Goal: Subscribe to service/newsletter

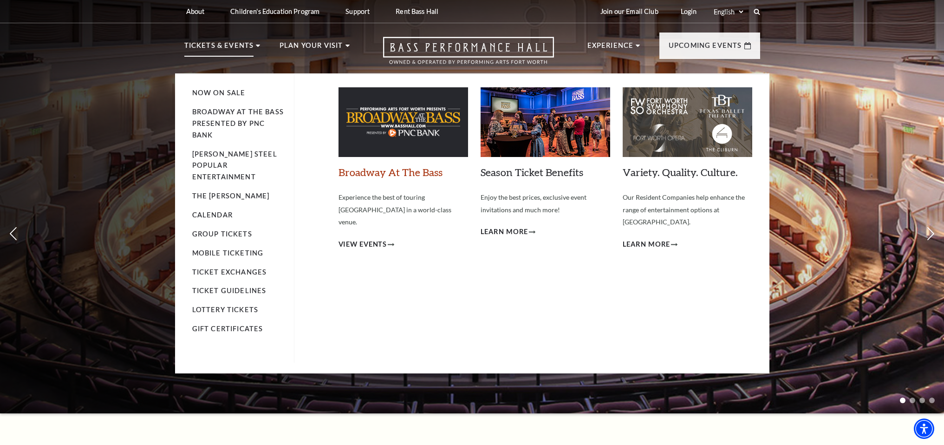
click at [373, 174] on link "Broadway At The Bass" at bounding box center [391, 172] width 104 height 13
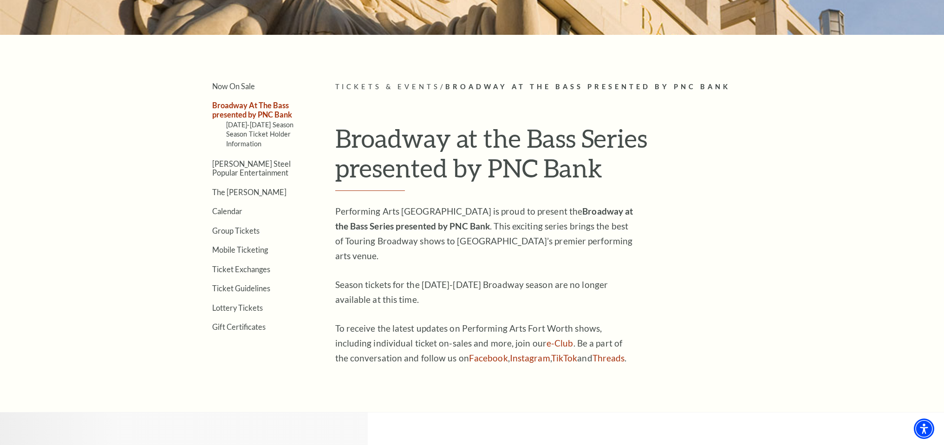
scroll to position [229, 0]
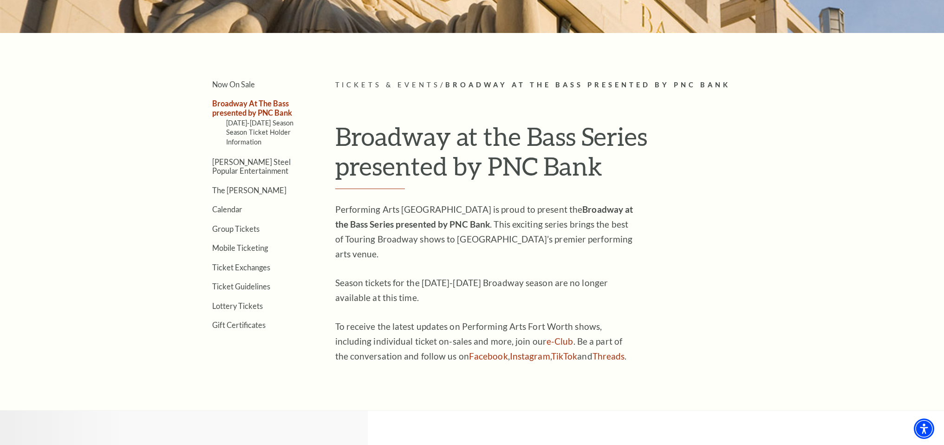
click at [264, 114] on link "Broadway At The Bass presented by PNC Bank" at bounding box center [252, 108] width 80 height 18
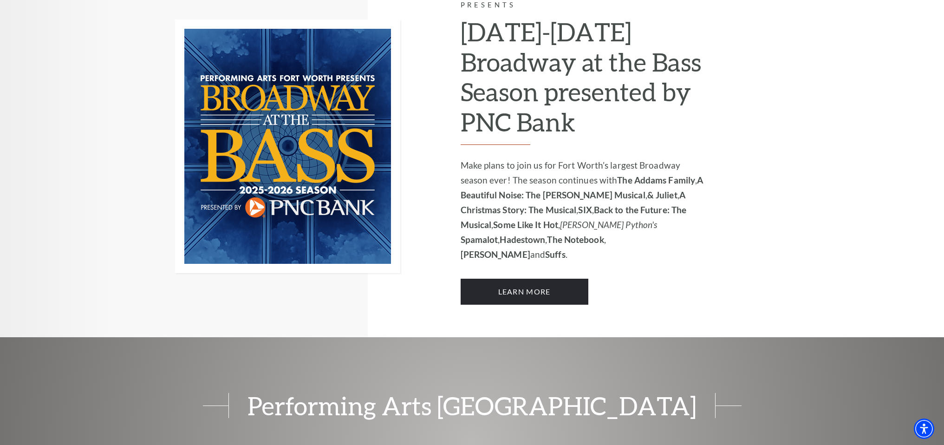
scroll to position [685, 0]
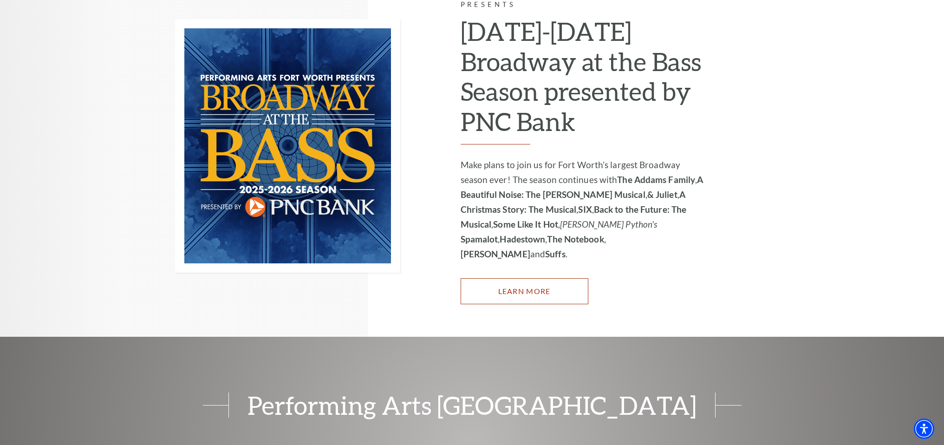
click at [538, 278] on link "Learn More" at bounding box center [525, 291] width 128 height 26
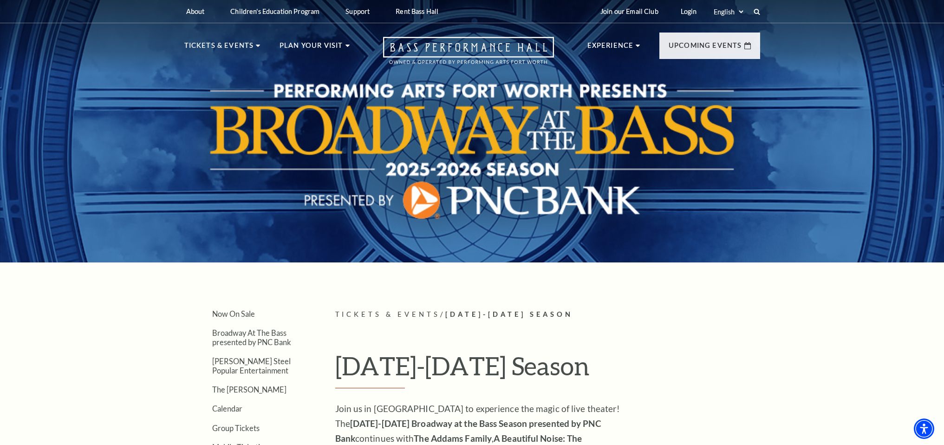
scroll to position [2, 0]
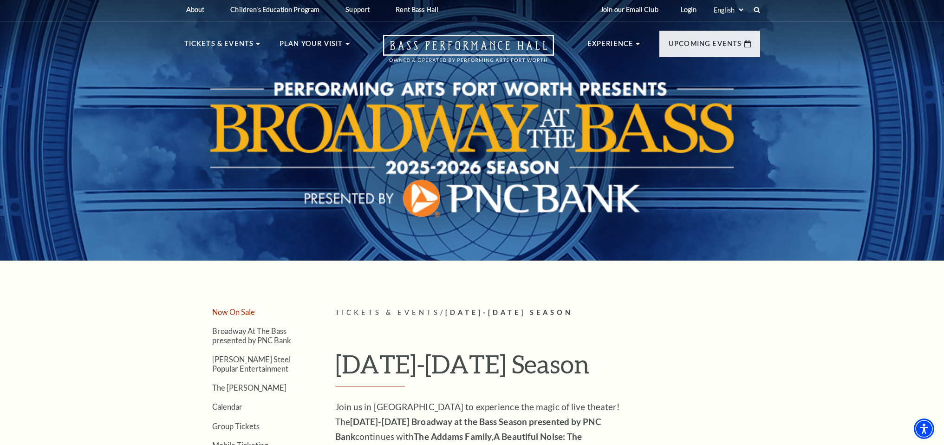
click at [229, 309] on link "Now On Sale" at bounding box center [233, 312] width 43 height 9
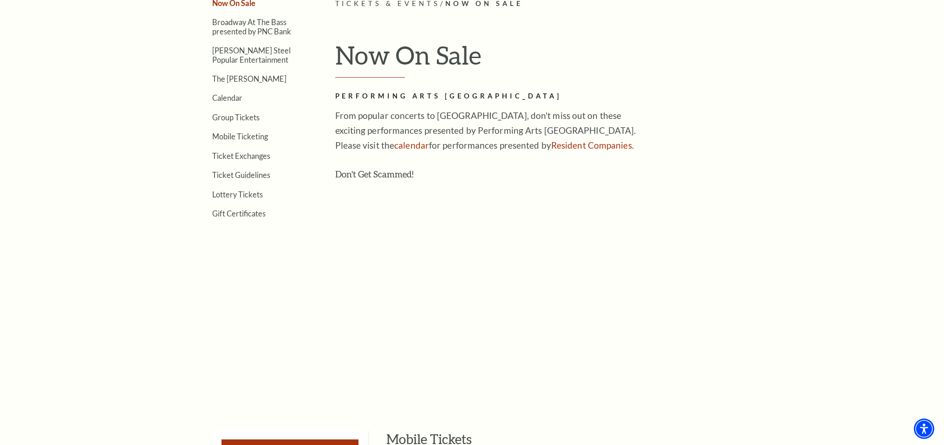
scroll to position [162, 0]
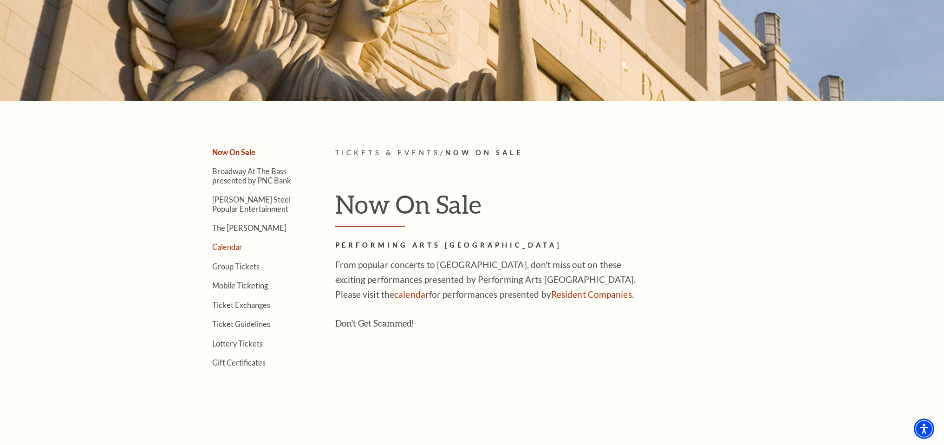
click at [238, 245] on link "Calendar" at bounding box center [227, 247] width 30 height 9
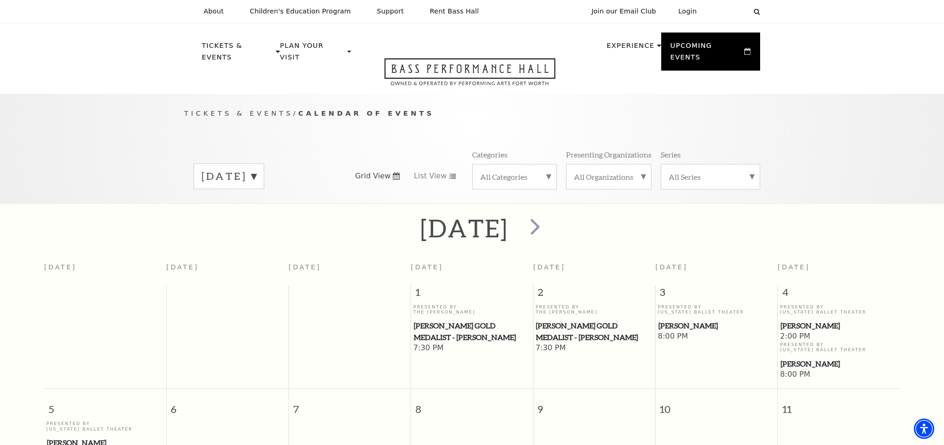
click at [256, 169] on label "October 2025" at bounding box center [229, 176] width 55 height 14
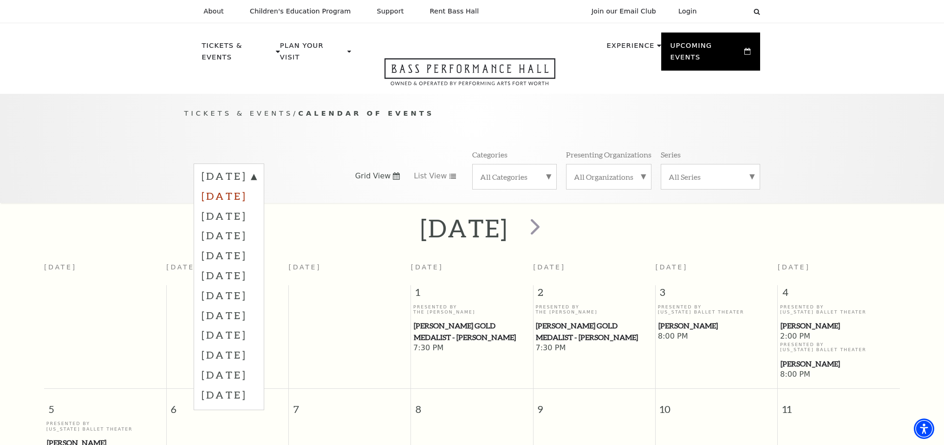
click at [256, 186] on label "November 2025" at bounding box center [229, 196] width 55 height 20
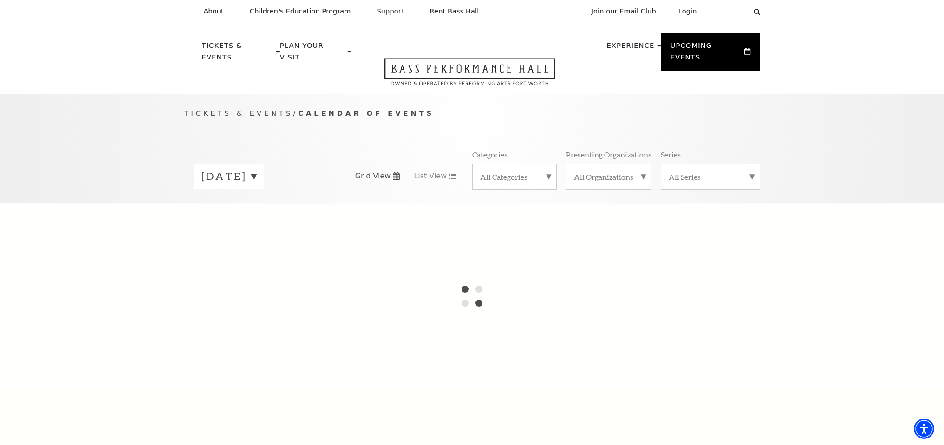
click at [256, 169] on label "October 2025" at bounding box center [229, 176] width 55 height 14
click at [626, 229] on div at bounding box center [472, 296] width 944 height 186
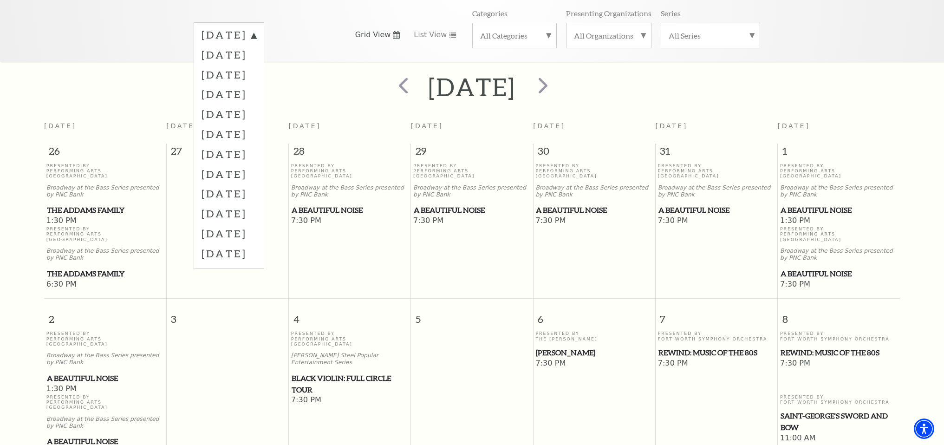
scroll to position [143, 0]
click at [837, 28] on div "Tickets & Events / Calendar of Events October 2025 November 2025 December 2025 …" at bounding box center [472, 5] width 944 height 109
click at [816, 38] on div "Tickets & Events / Calendar of Events October 2025 November 2025 December 2025 …" at bounding box center [472, 5] width 944 height 109
click at [772, 83] on div "November 2025" at bounding box center [472, 85] width 944 height 33
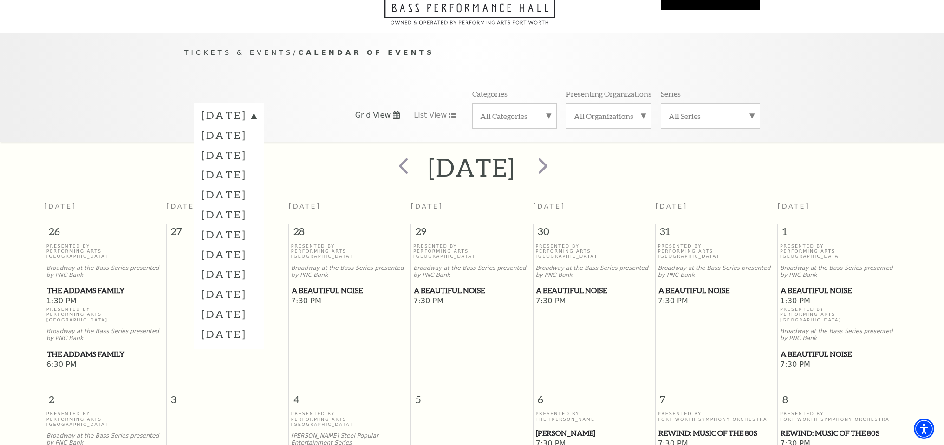
scroll to position [47, 0]
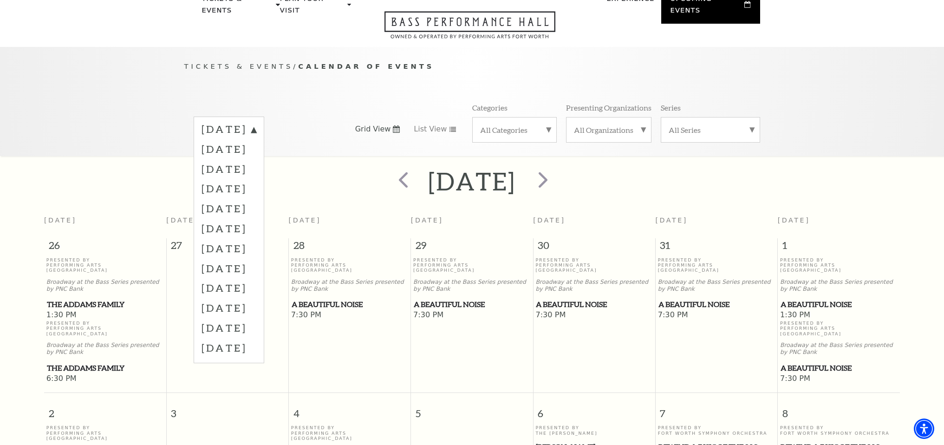
click at [242, 159] on label "December 2025" at bounding box center [229, 169] width 55 height 20
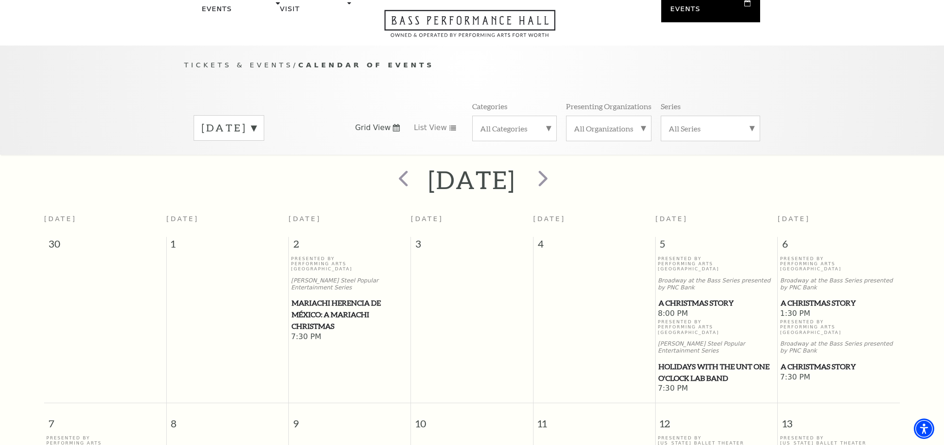
scroll to position [0, 0]
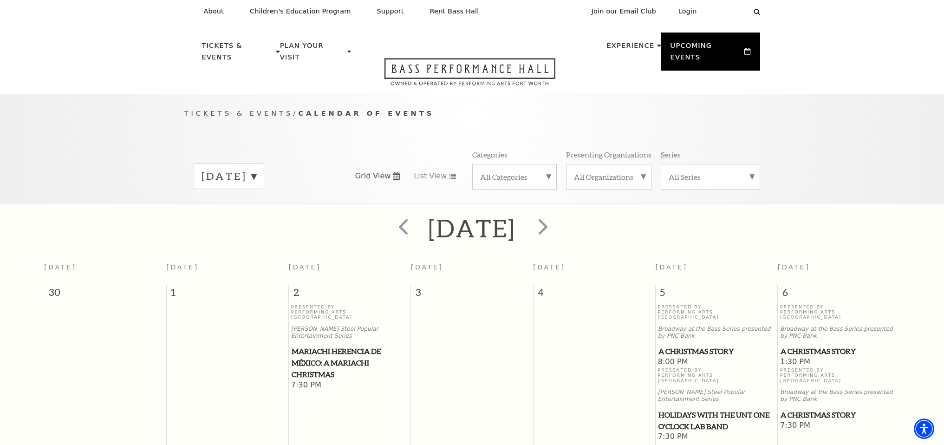
click at [264, 174] on div "December 2025" at bounding box center [229, 177] width 71 height 26
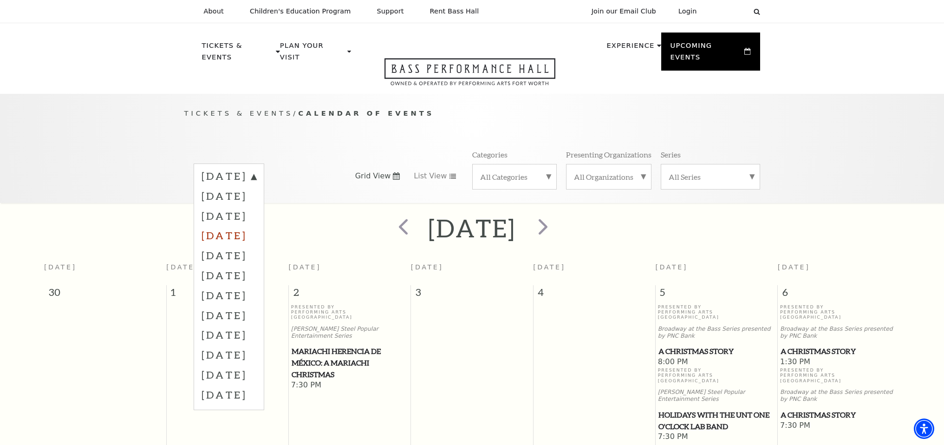
click at [249, 226] on label "January 2026" at bounding box center [229, 235] width 55 height 20
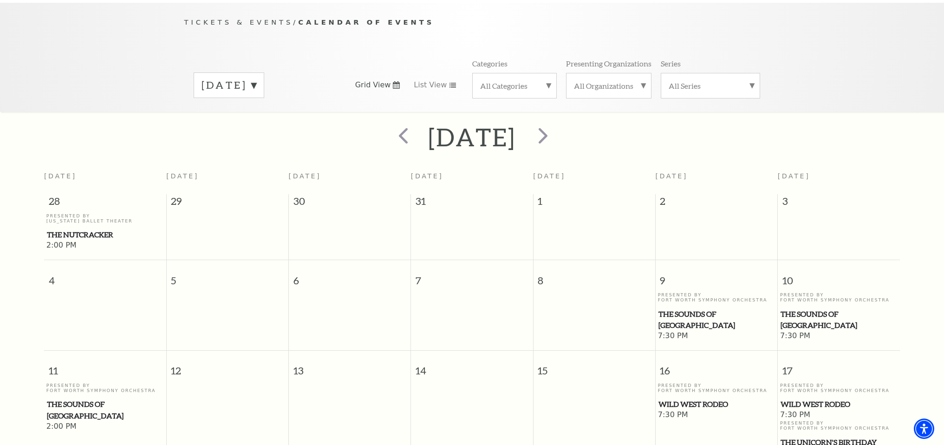
scroll to position [91, 0]
click at [256, 79] on label "January 2026" at bounding box center [229, 86] width 55 height 14
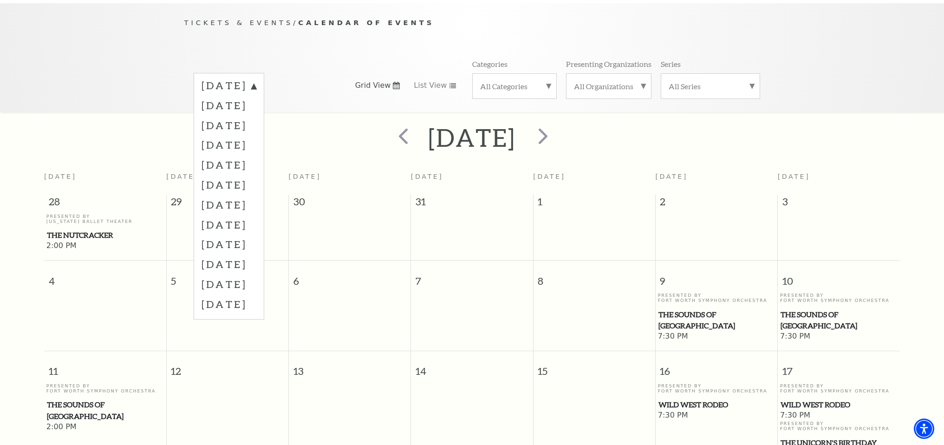
click at [243, 157] on label "February 2026" at bounding box center [229, 165] width 55 height 20
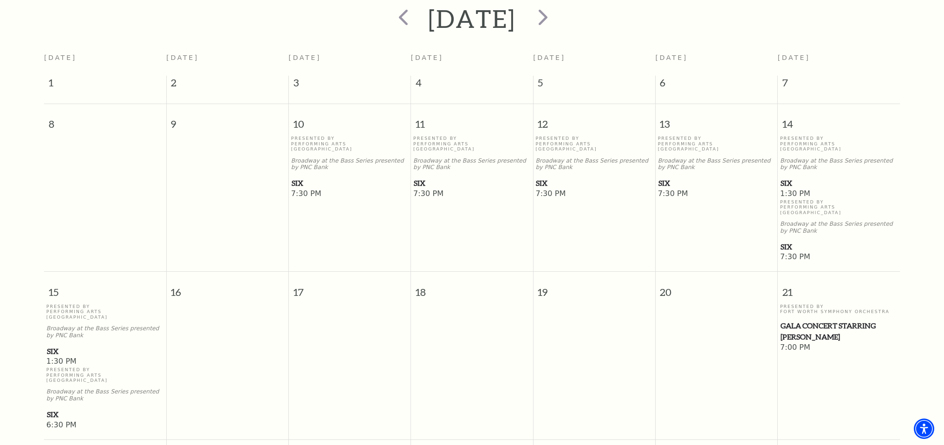
scroll to position [26, 0]
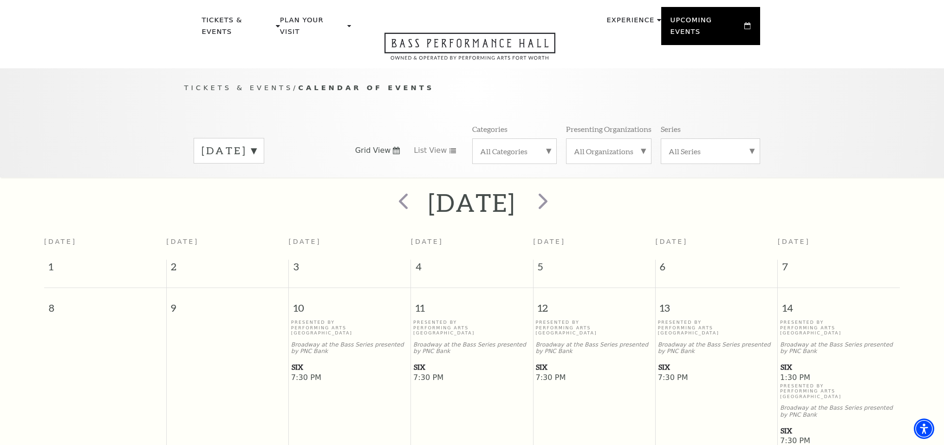
click at [264, 146] on div "February 2026" at bounding box center [229, 151] width 71 height 26
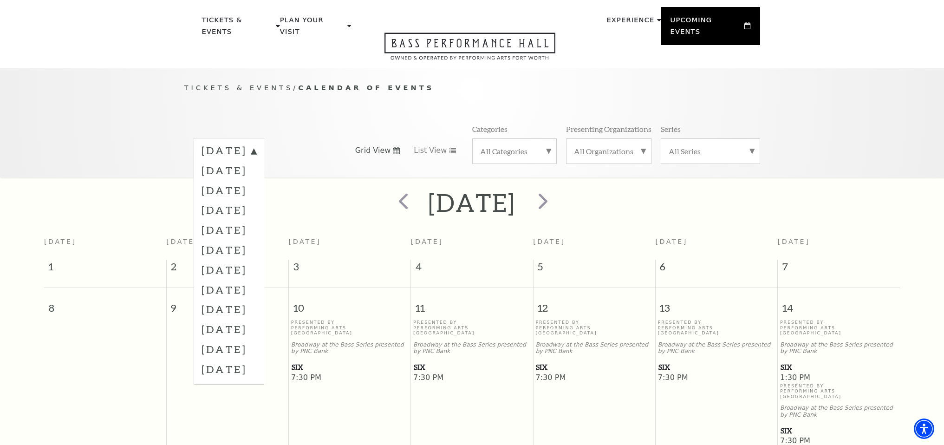
click at [238, 243] on label "March 2026" at bounding box center [229, 250] width 55 height 20
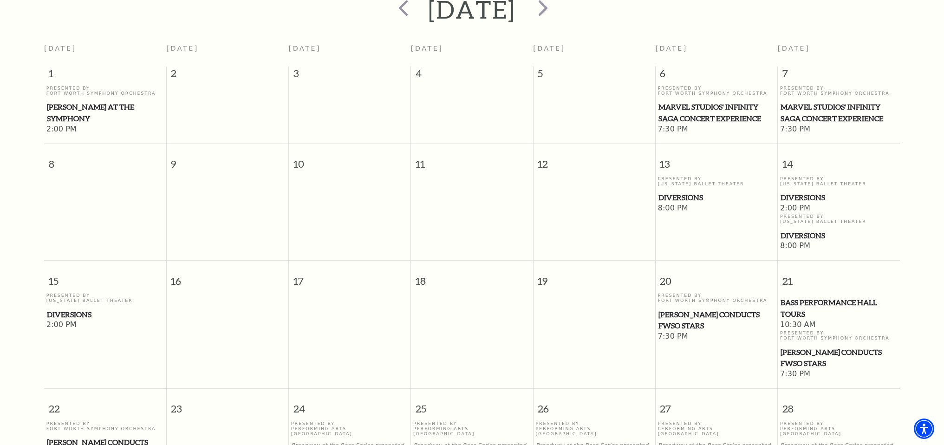
scroll to position [0, 0]
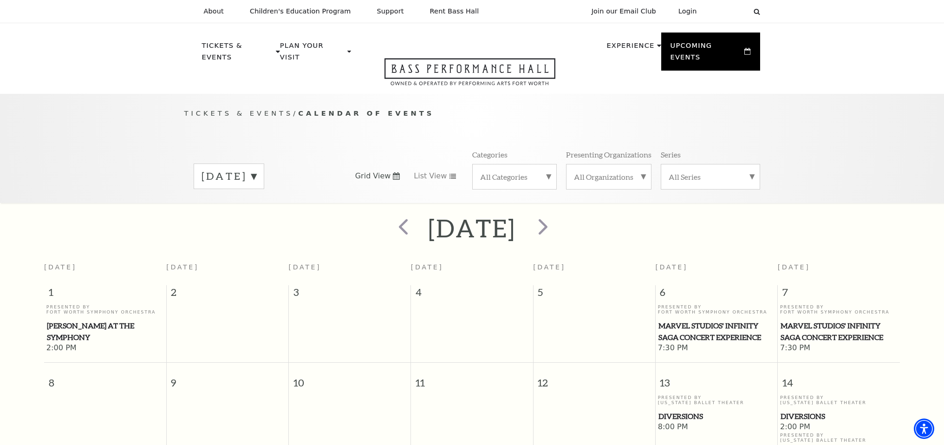
click at [256, 169] on label "March 2026" at bounding box center [229, 176] width 55 height 14
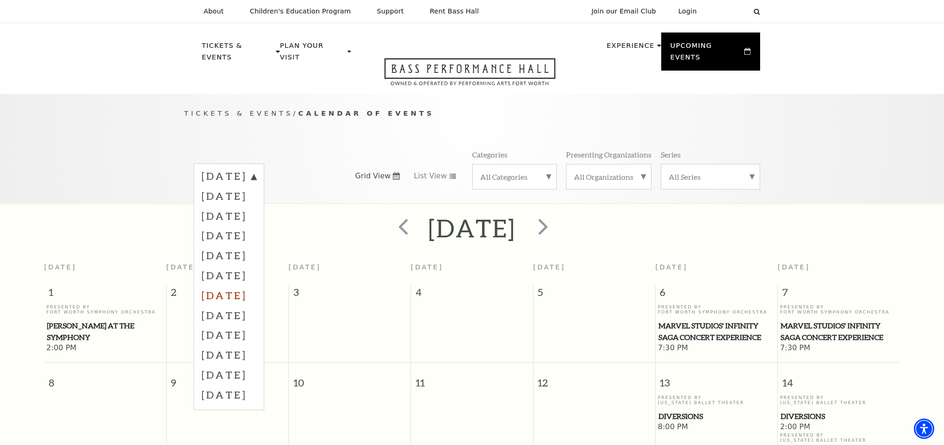
click at [256, 285] on label "April 2026" at bounding box center [229, 295] width 55 height 20
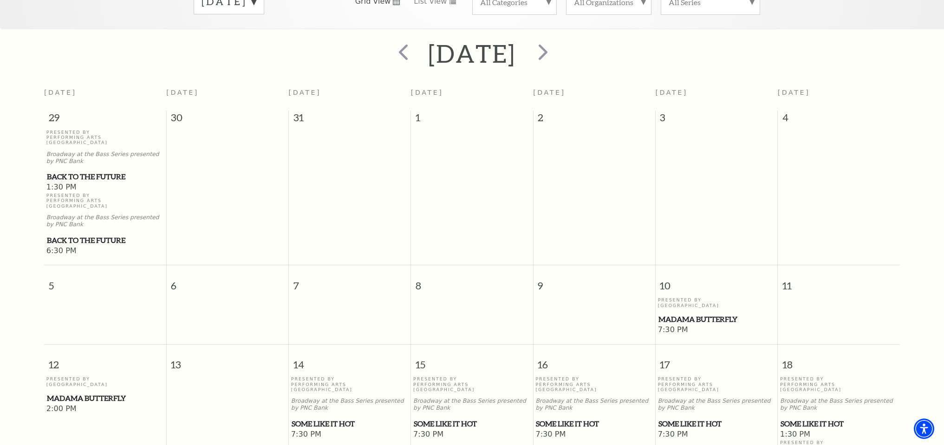
scroll to position [95, 0]
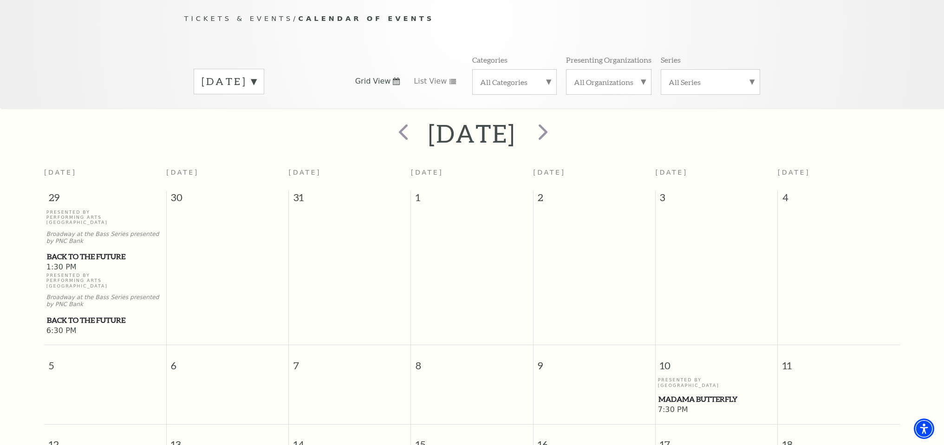
click at [224, 78] on div "April 2026" at bounding box center [229, 82] width 71 height 26
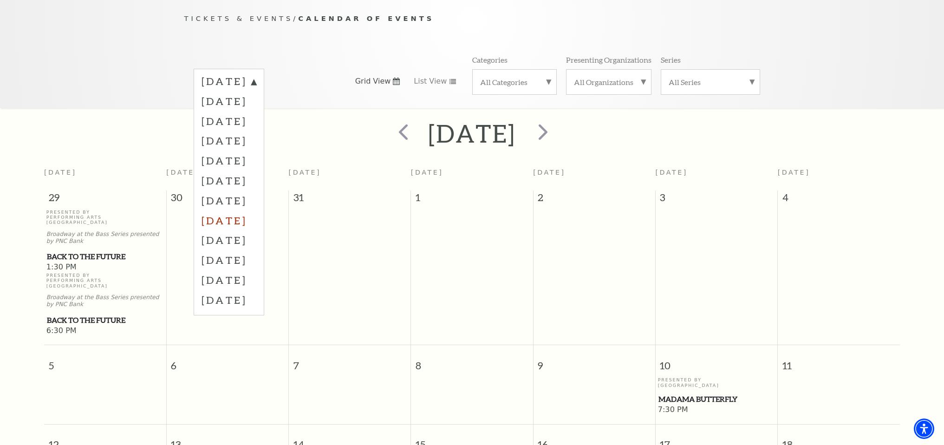
click at [220, 210] on label "May 2026" at bounding box center [229, 220] width 55 height 20
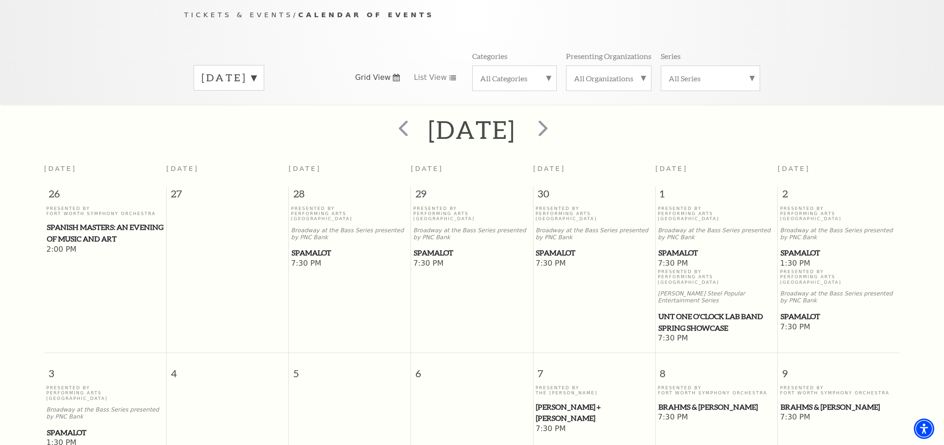
scroll to position [111, 0]
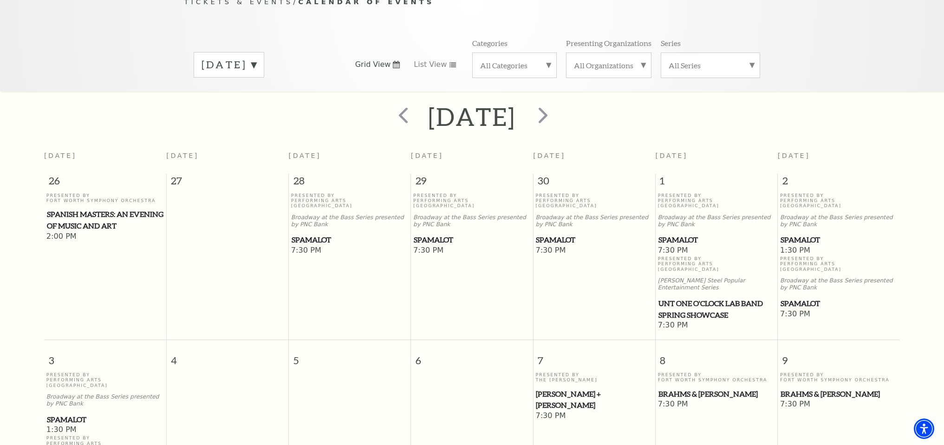
click at [557, 234] on span "Spamalot" at bounding box center [594, 240] width 117 height 12
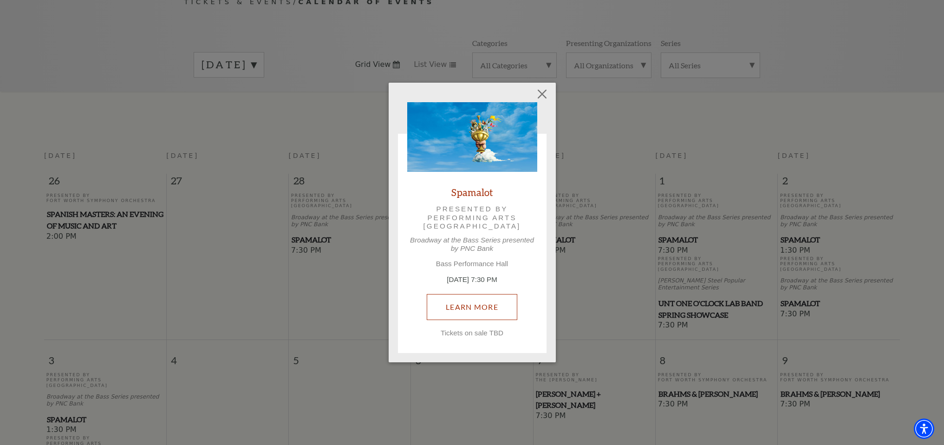
click at [475, 314] on link "Learn More" at bounding box center [472, 307] width 91 height 26
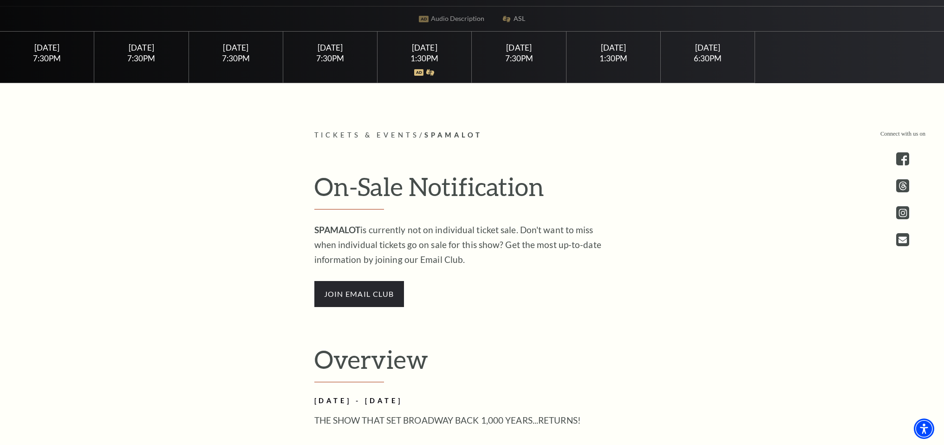
scroll to position [385, 0]
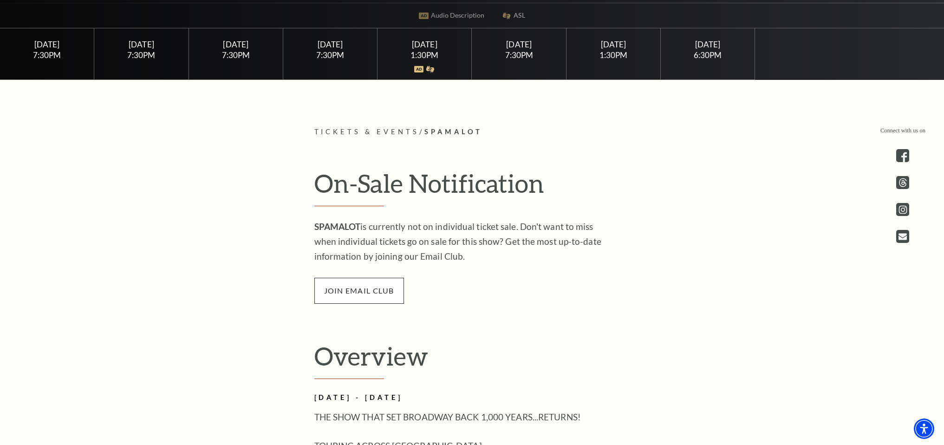
click at [377, 289] on span "join email club" at bounding box center [360, 291] width 90 height 26
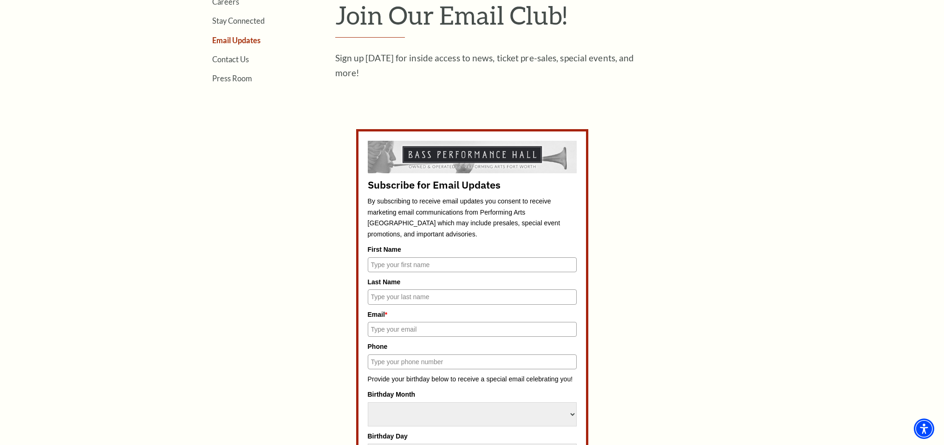
scroll to position [380, 0]
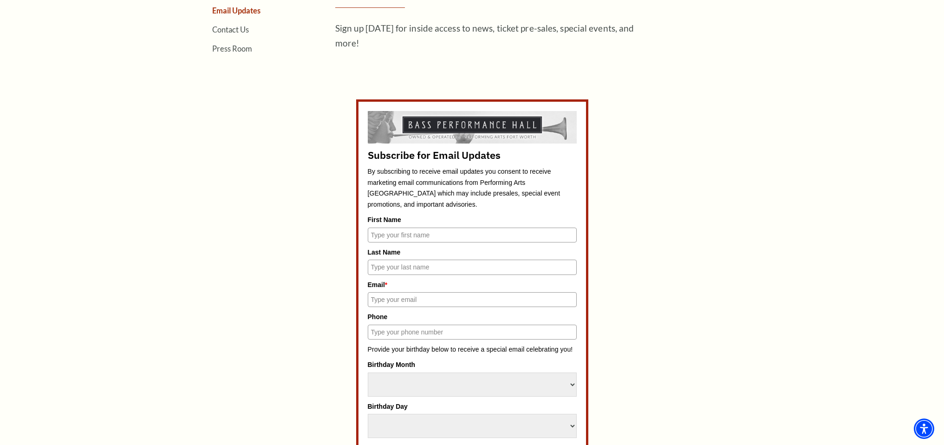
click at [387, 239] on input "First Name" at bounding box center [472, 235] width 209 height 15
type input "[PERSON_NAME]"
click at [408, 270] on input "Last Name" at bounding box center [472, 267] width 209 height 15
type input "[PERSON_NAME]"
click at [391, 302] on input "Email *" at bounding box center [472, 299] width 209 height 15
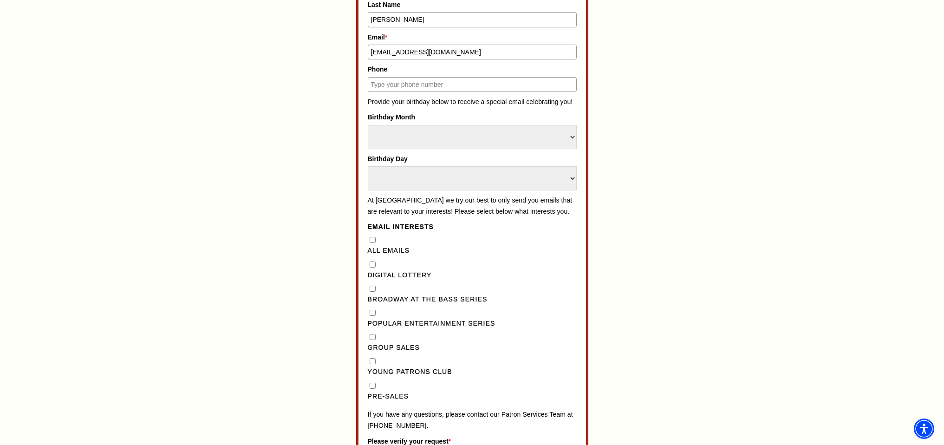
scroll to position [636, 0]
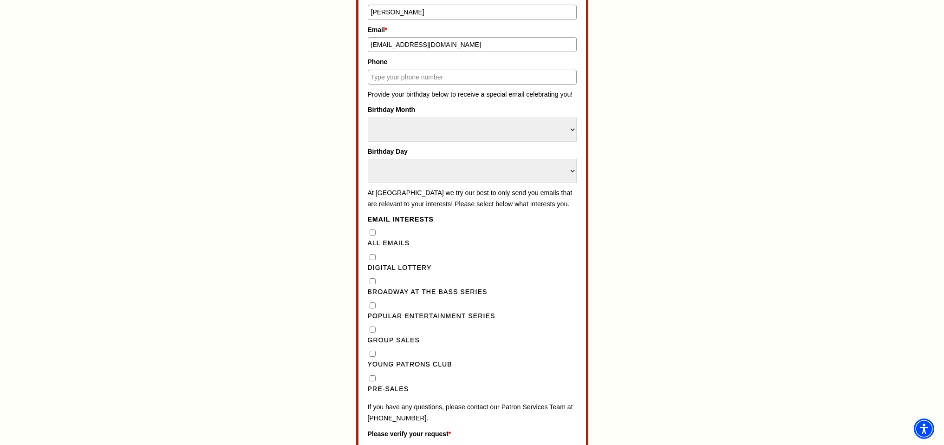
type input "[EMAIL_ADDRESS][DOMAIN_NAME]"
click at [373, 381] on input "Pre-Sales" at bounding box center [373, 378] width 6 height 6
checkbox input "true"
click at [374, 284] on Series"] "Broadway at the Bass Series" at bounding box center [373, 281] width 6 height 6
checkbox Series"] "true"
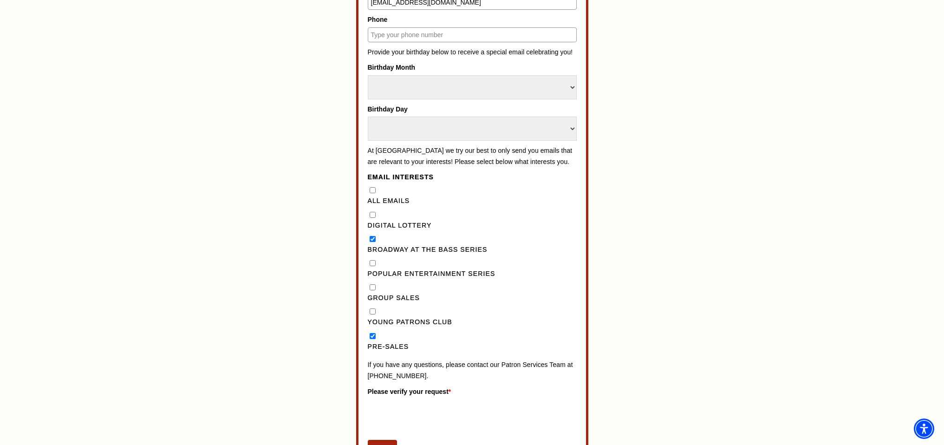
scroll to position [764, 0]
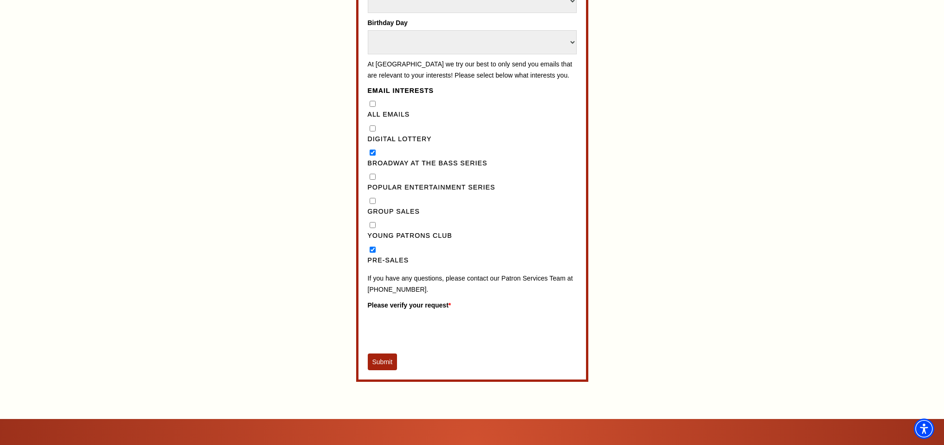
click at [386, 370] on button "Submit" at bounding box center [383, 362] width 30 height 17
